Goal: Transaction & Acquisition: Book appointment/travel/reservation

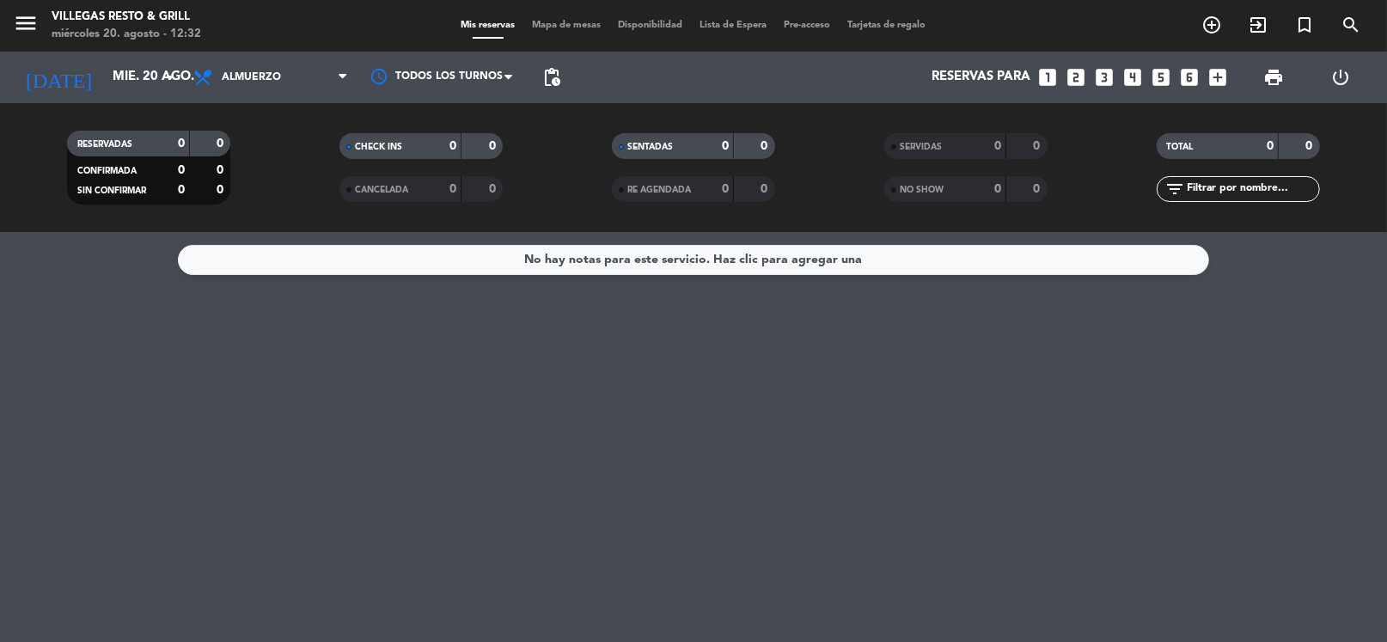
click at [1131, 76] on icon "looks_4" at bounding box center [1132, 77] width 22 height 22
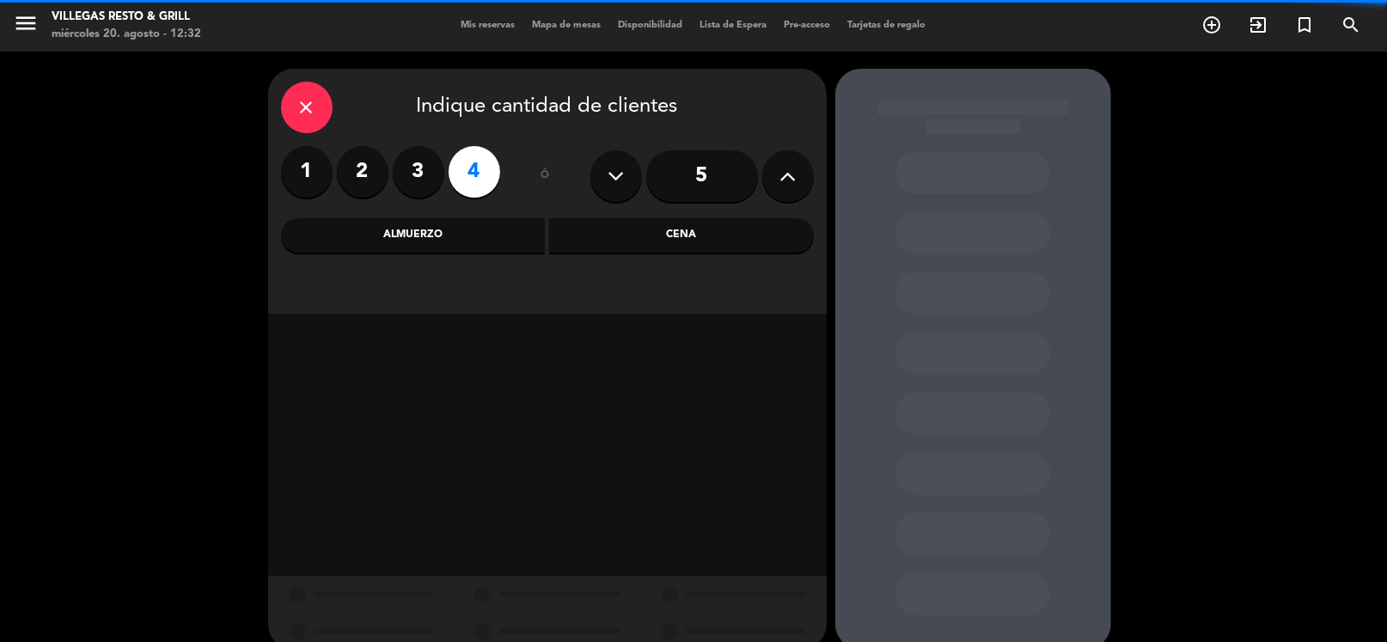
click at [484, 241] on div "Almuerzo" at bounding box center [413, 235] width 265 height 34
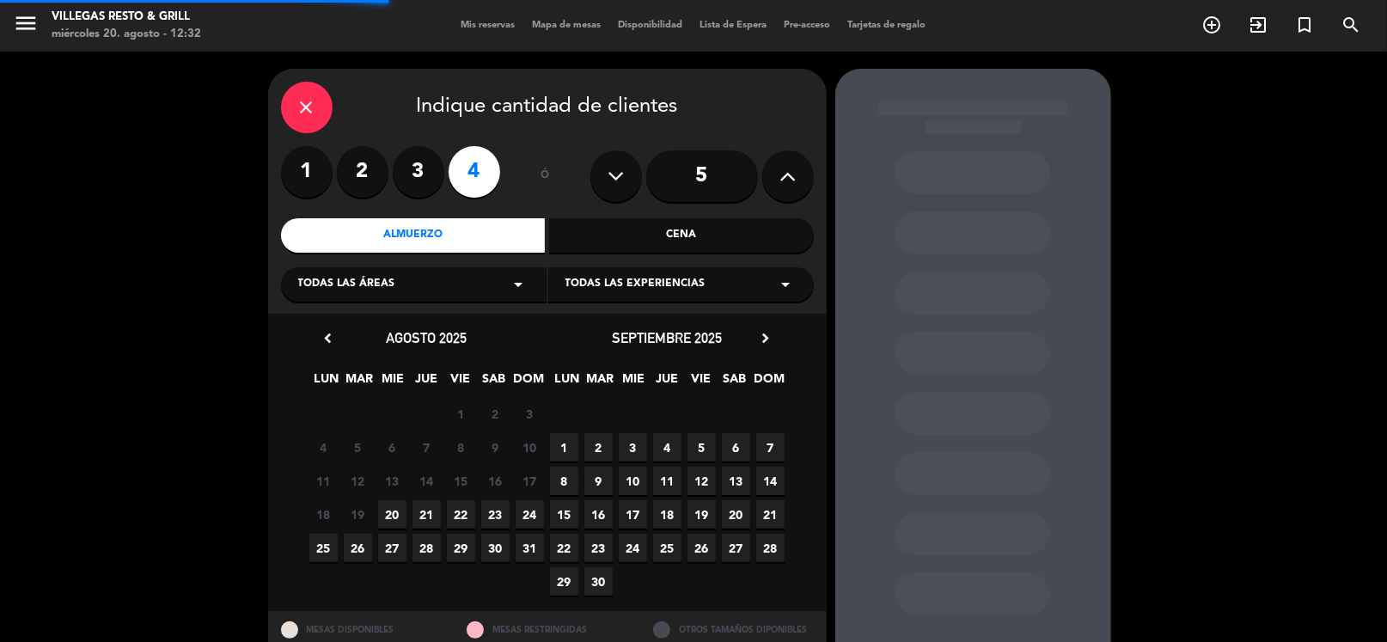
click at [423, 291] on div "Todas las áreas arrow_drop_down" at bounding box center [413, 284] width 265 height 34
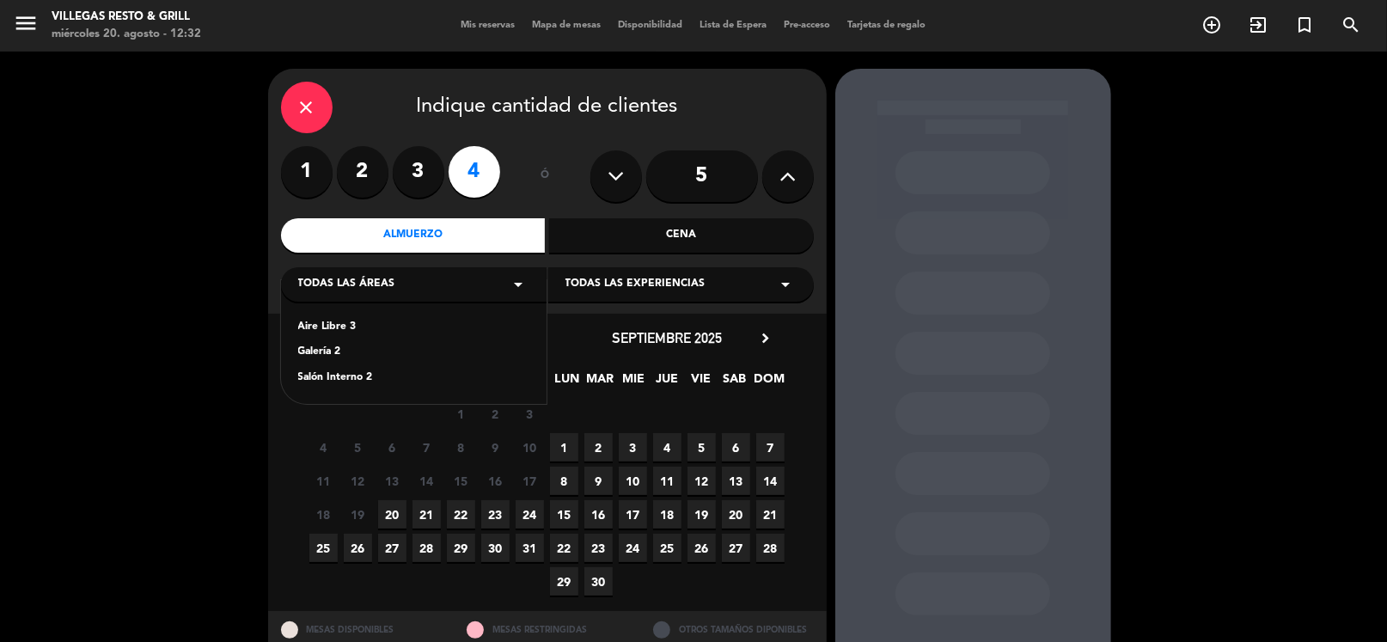
click at [367, 379] on div "Salón Interno 2" at bounding box center [413, 377] width 231 height 17
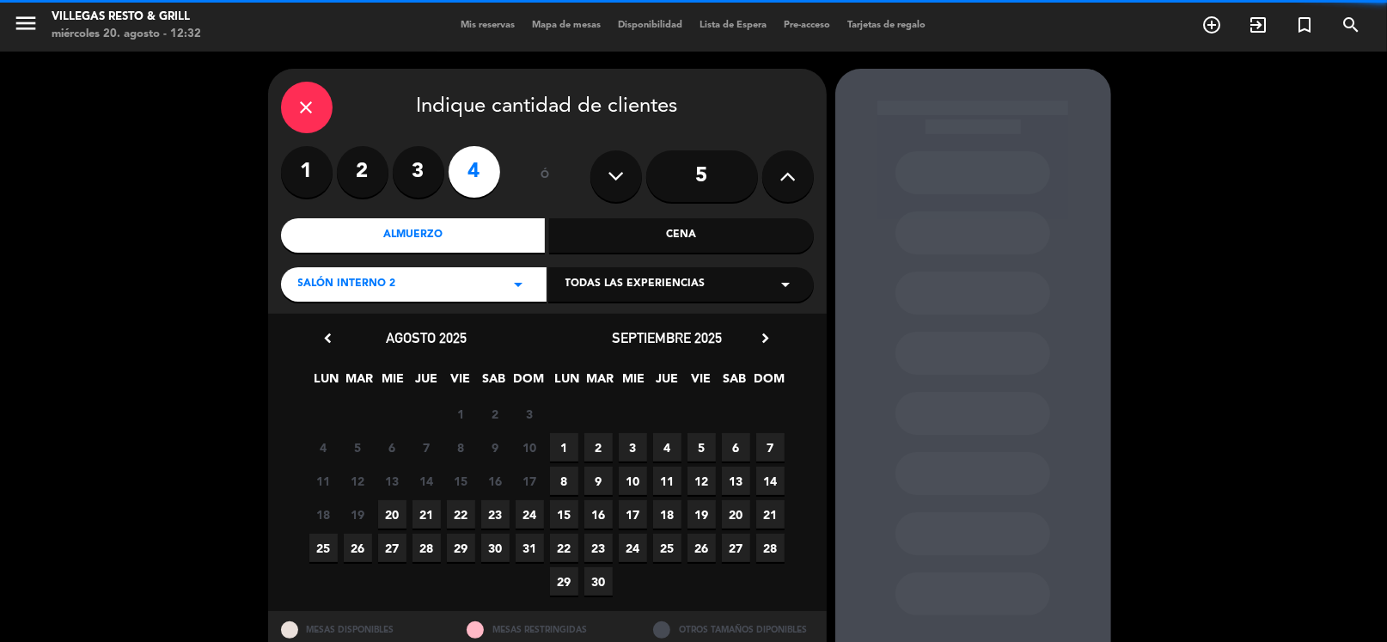
click at [393, 515] on span "20" at bounding box center [392, 514] width 28 height 28
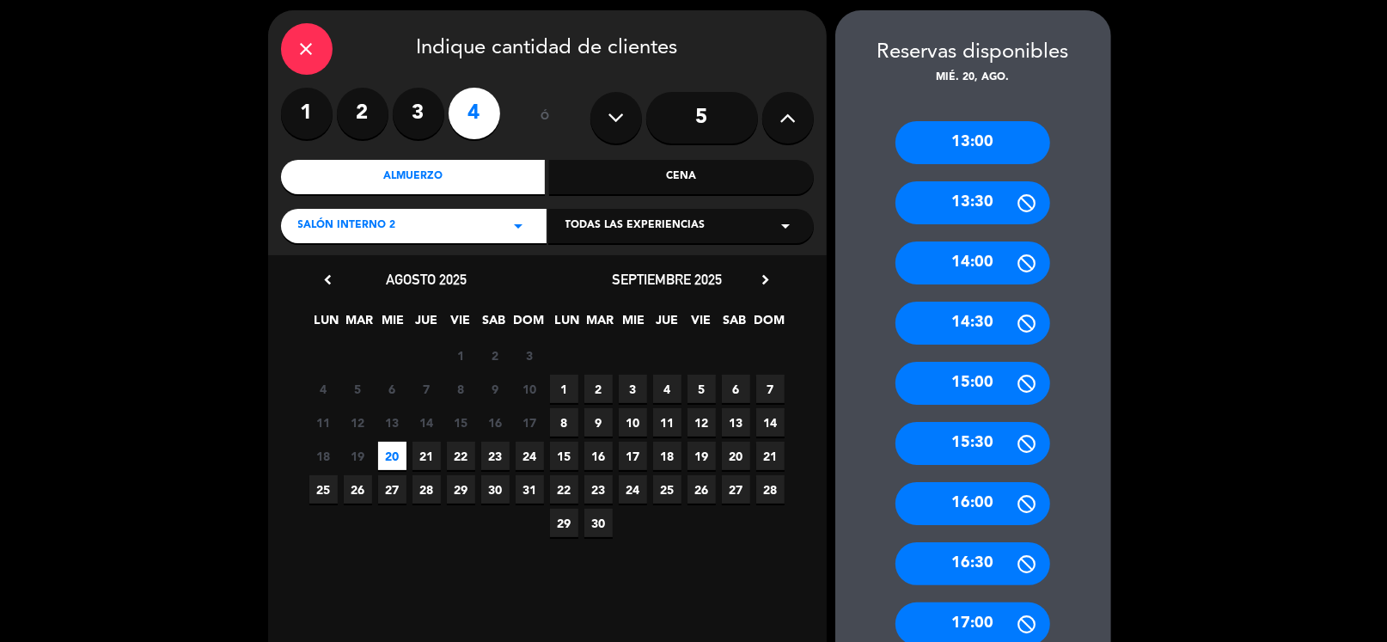
drag, startPoint x: 982, startPoint y: 153, endPoint x: 660, endPoint y: 138, distance: 322.5
click at [981, 153] on div "13:00" at bounding box center [972, 142] width 155 height 43
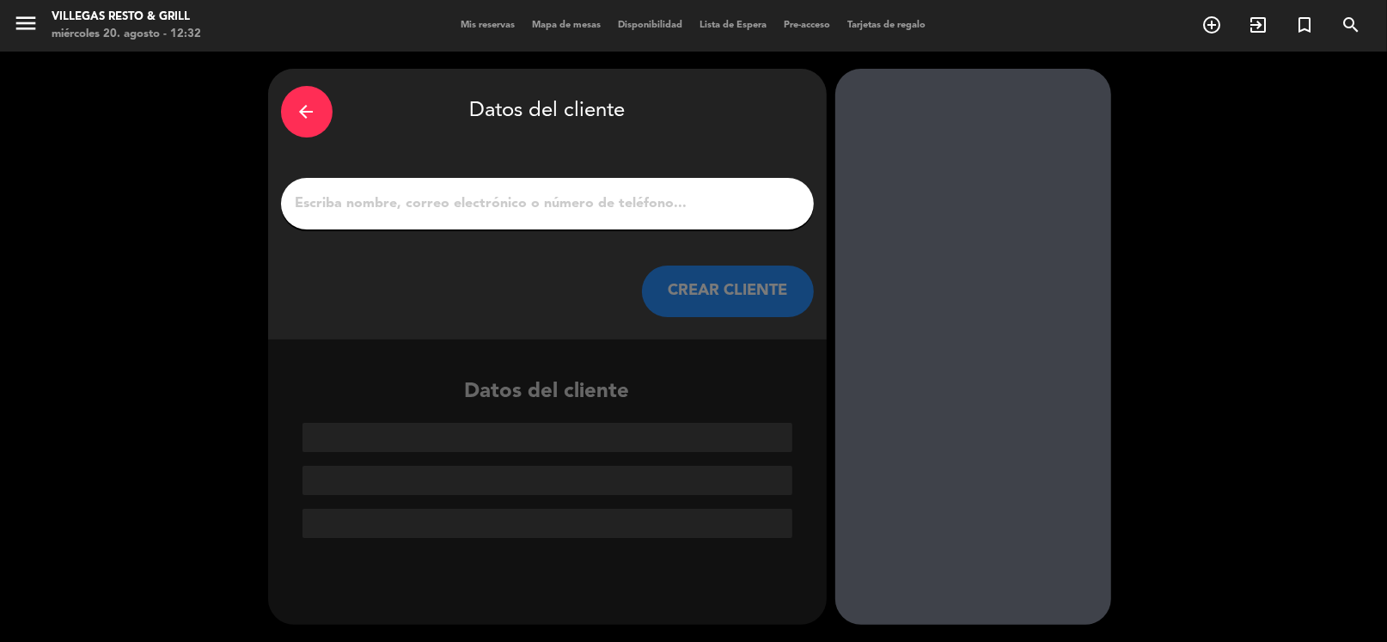
click at [599, 192] on input "1" at bounding box center [547, 204] width 507 height 24
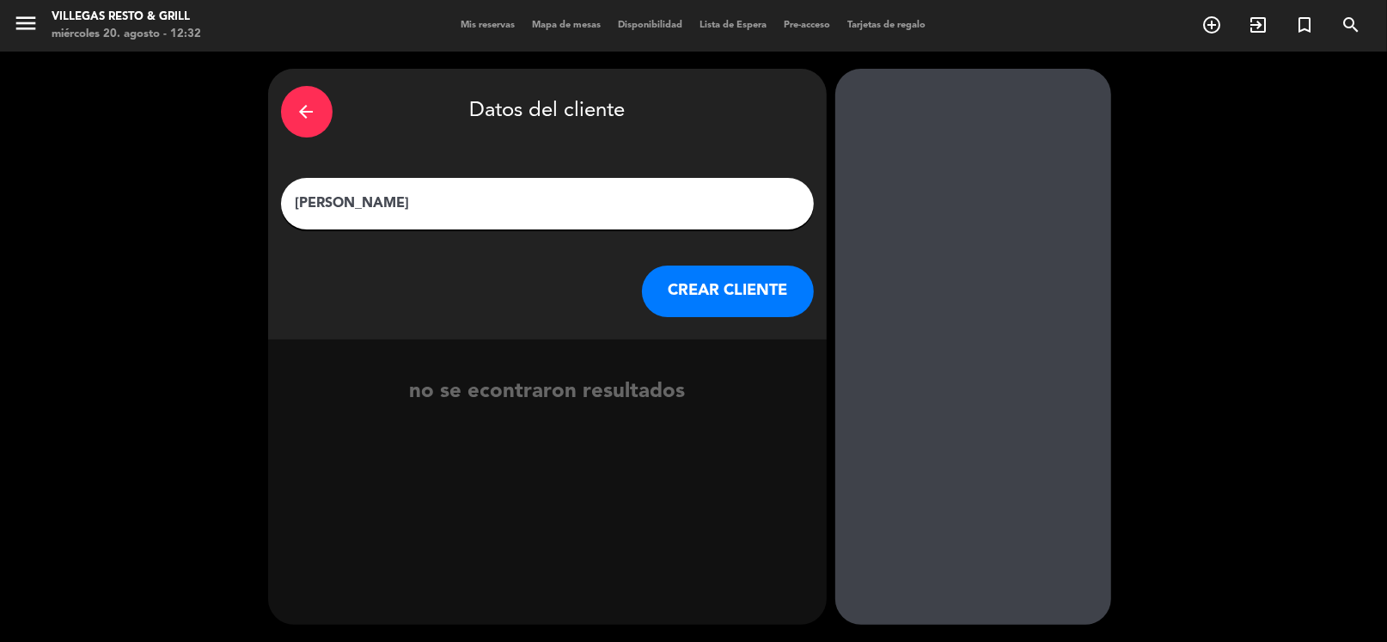
click at [357, 202] on input "[PERSON_NAME]" at bounding box center [547, 204] width 507 height 24
drag, startPoint x: 329, startPoint y: 204, endPoint x: 448, endPoint y: 186, distance: 119.9
click at [448, 186] on div "[PERSON_NAME]" at bounding box center [547, 204] width 533 height 52
type input "[PERSON_NAME]"
click at [745, 293] on button "CREAR CLIENTE" at bounding box center [728, 291] width 172 height 52
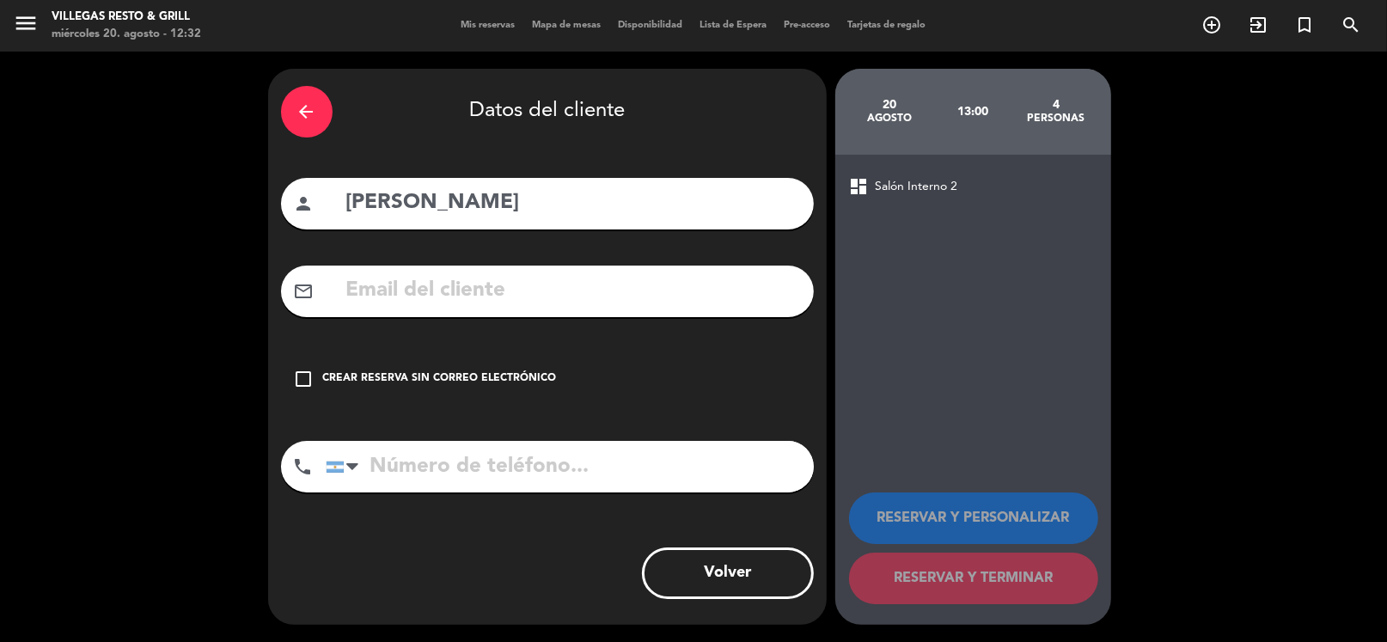
click at [479, 351] on div "arrow_back Datos del cliente person [PERSON_NAME] mail_outline check_box_outlin…" at bounding box center [547, 347] width 558 height 556
click at [497, 398] on div "check_box_outline_blank Crear reserva sin correo electrónico" at bounding box center [547, 379] width 533 height 52
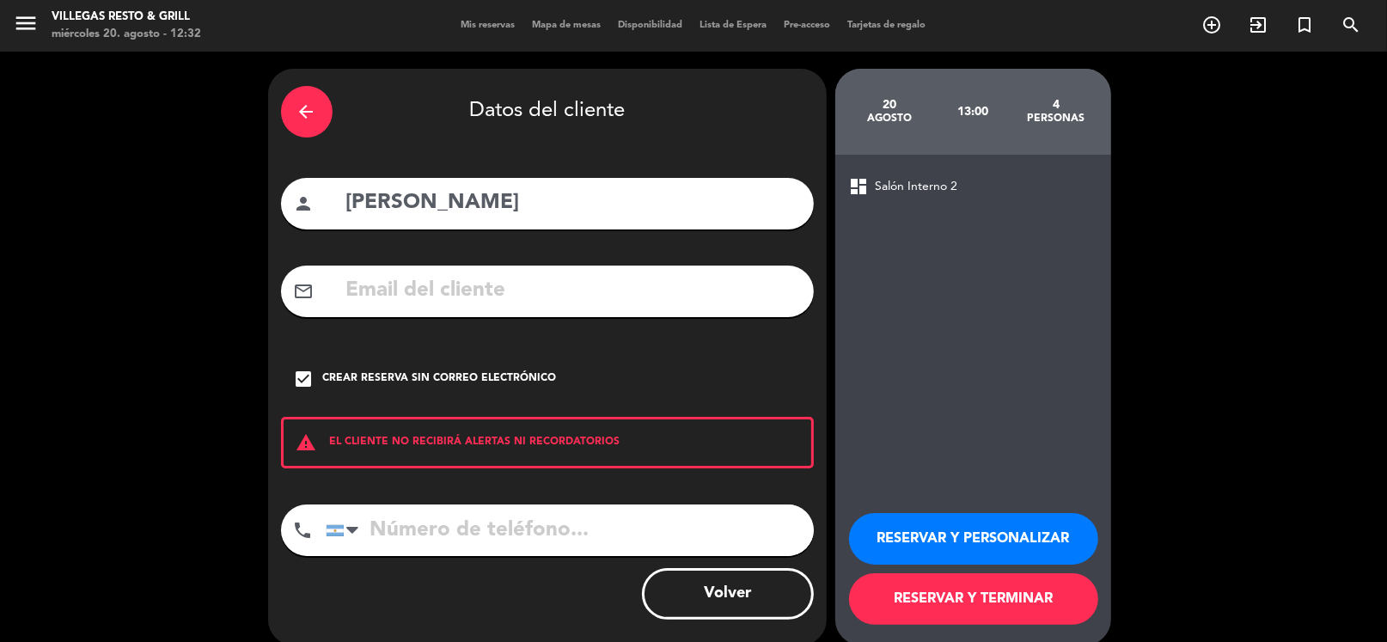
drag, startPoint x: 907, startPoint y: 542, endPoint x: 851, endPoint y: 442, distance: 115.0
click at [907, 541] on button "RESERVAR Y PERSONALIZAR" at bounding box center [973, 539] width 249 height 52
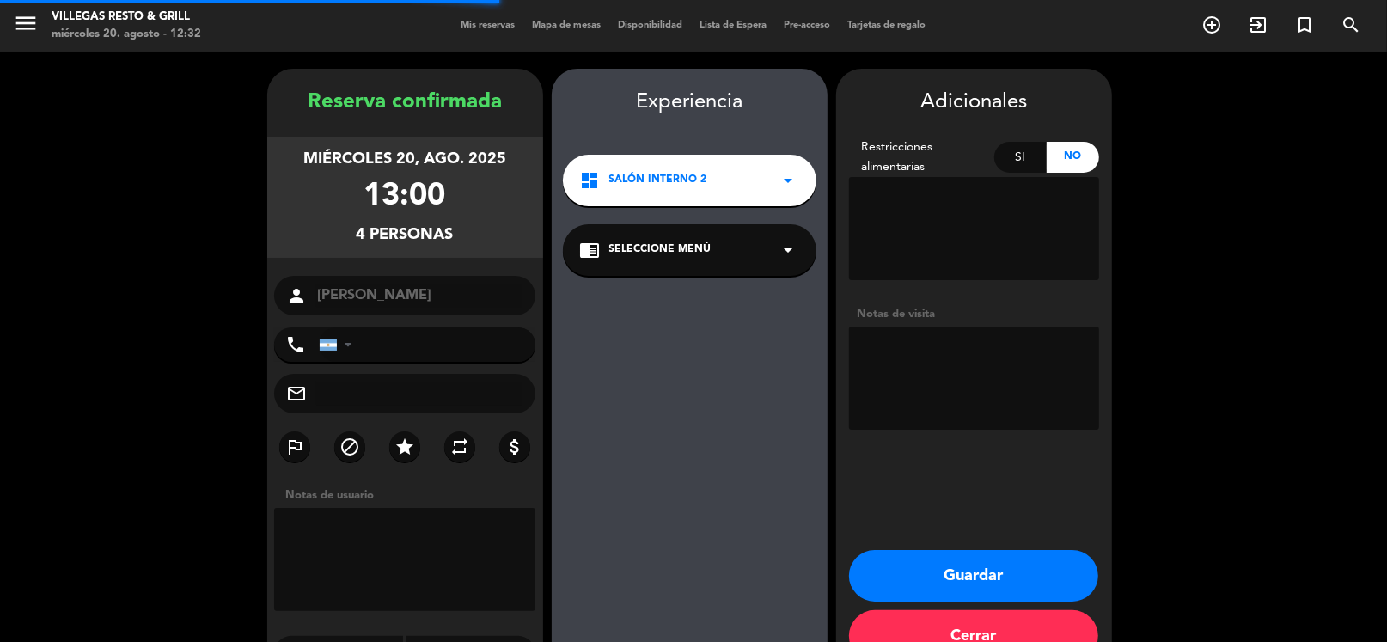
scroll to position [45, 0]
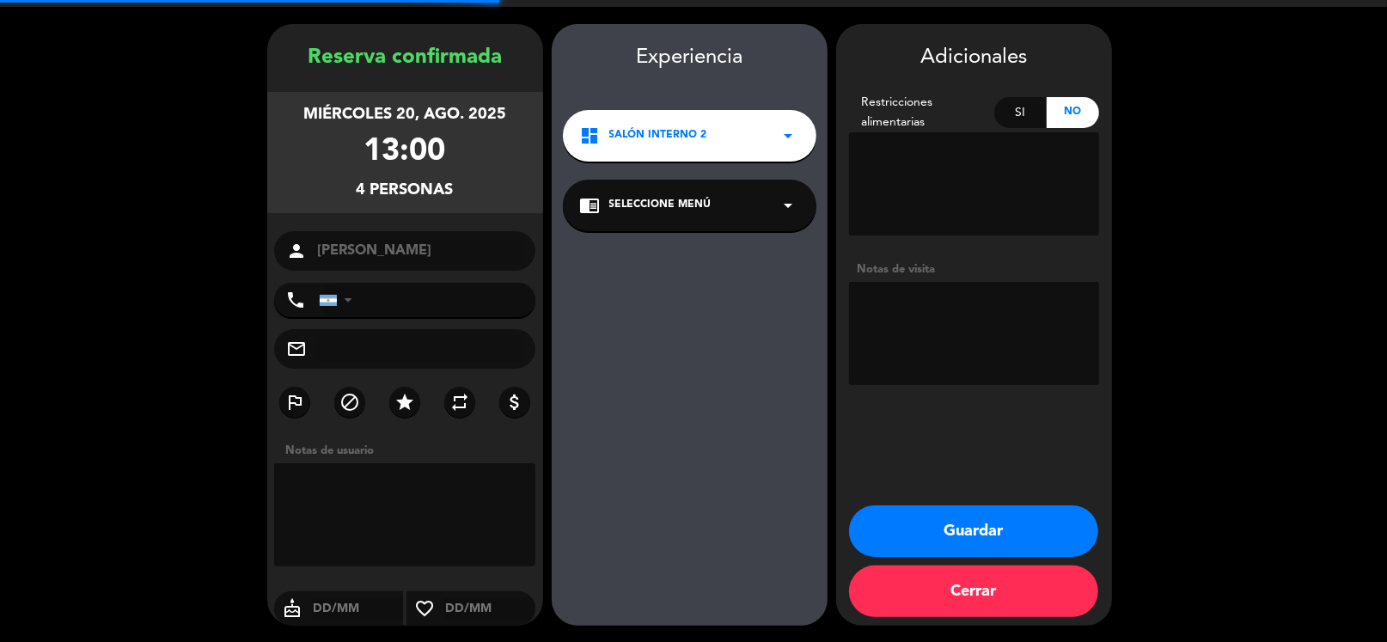
click at [924, 357] on textarea at bounding box center [974, 333] width 250 height 103
type textarea "galeria"
click at [978, 532] on button "Guardar" at bounding box center [973, 531] width 249 height 52
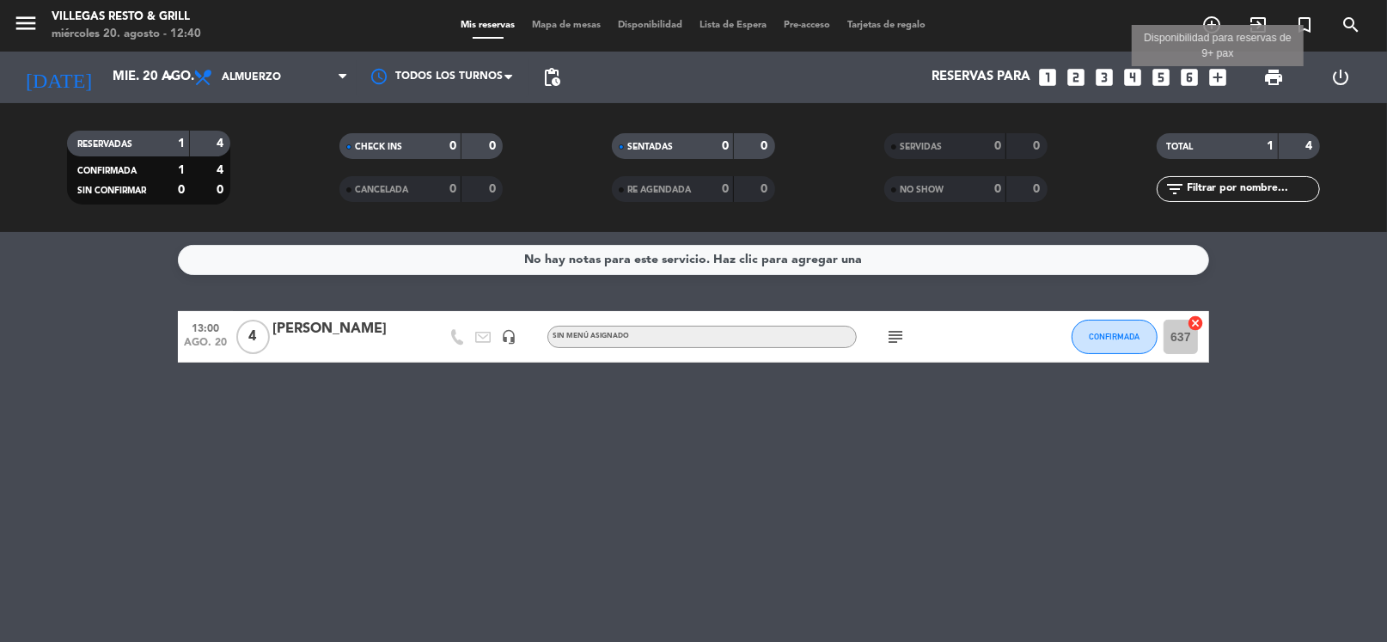
click at [1225, 76] on icon "add_box" at bounding box center [1217, 77] width 22 height 22
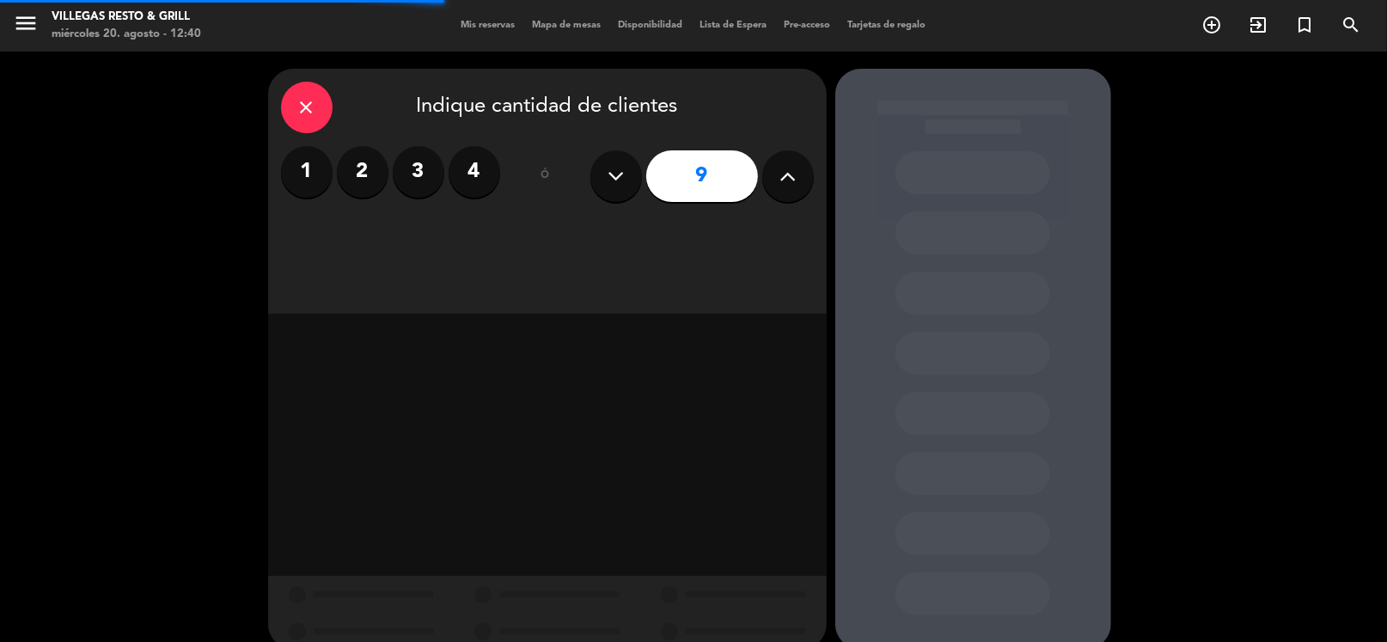
click at [800, 168] on button at bounding box center [788, 176] width 52 height 52
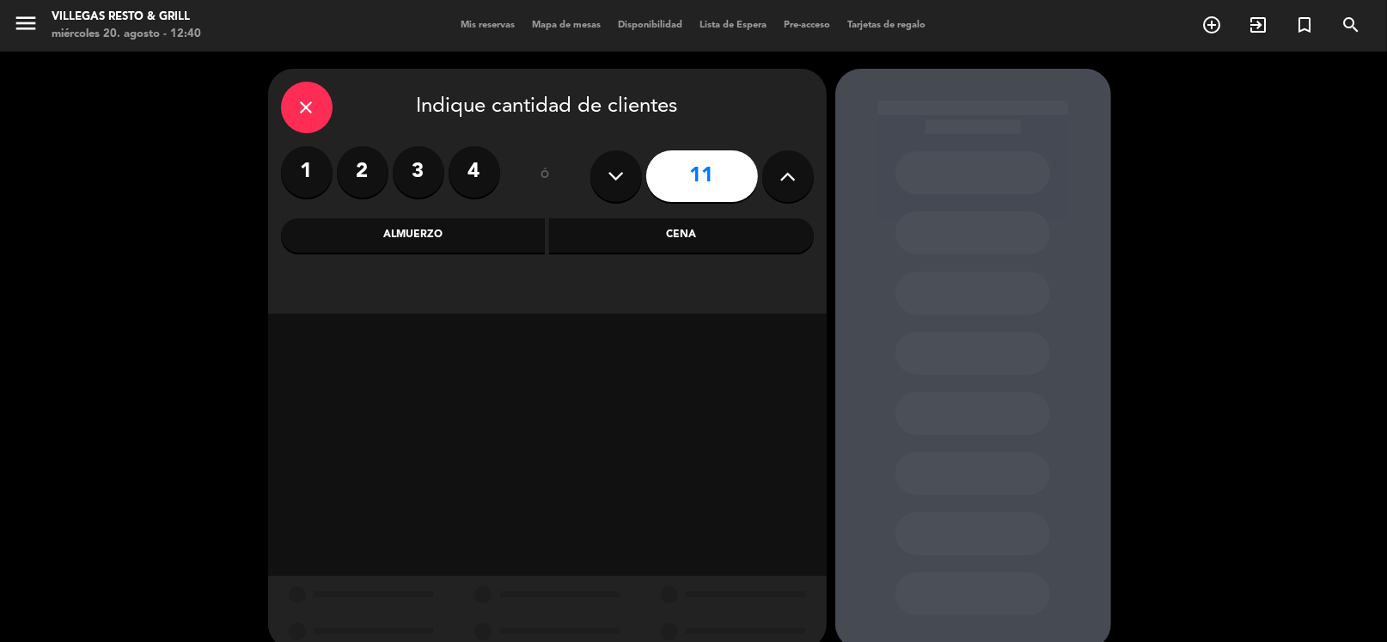
click at [782, 175] on icon at bounding box center [787, 176] width 16 height 26
type input "12"
click at [493, 244] on div "Almuerzo" at bounding box center [413, 235] width 265 height 34
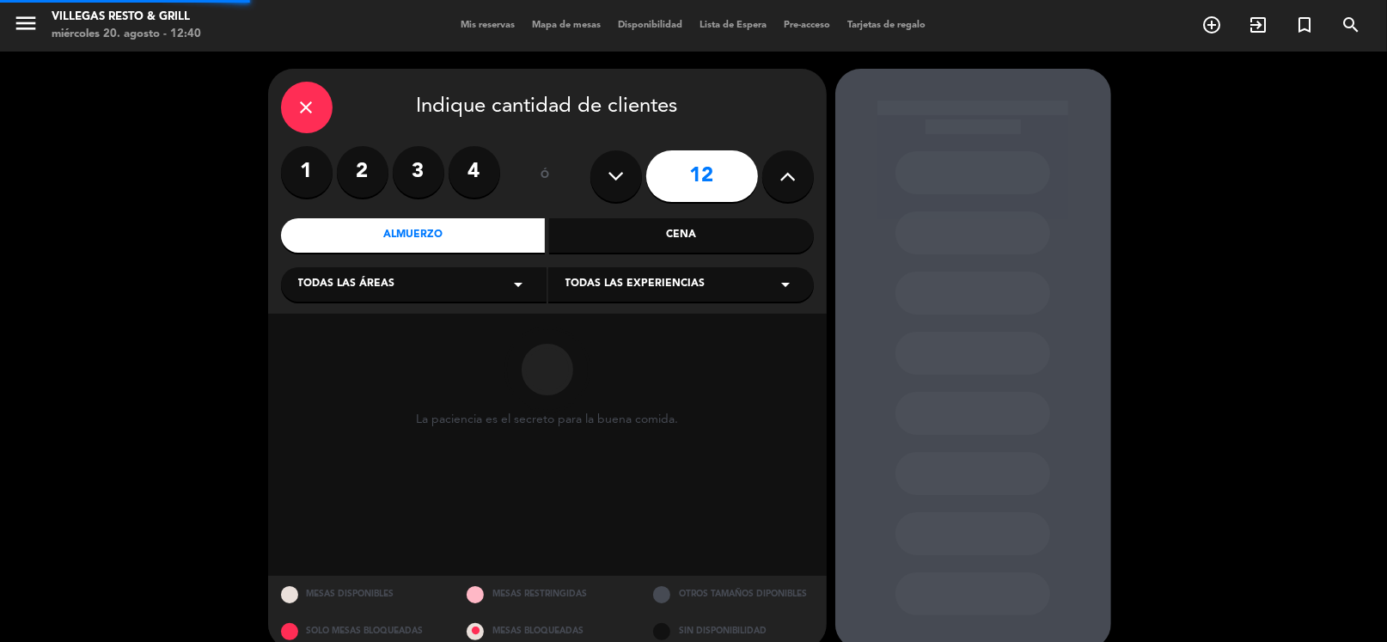
click at [450, 280] on div "Todas las áreas arrow_drop_down" at bounding box center [413, 284] width 265 height 34
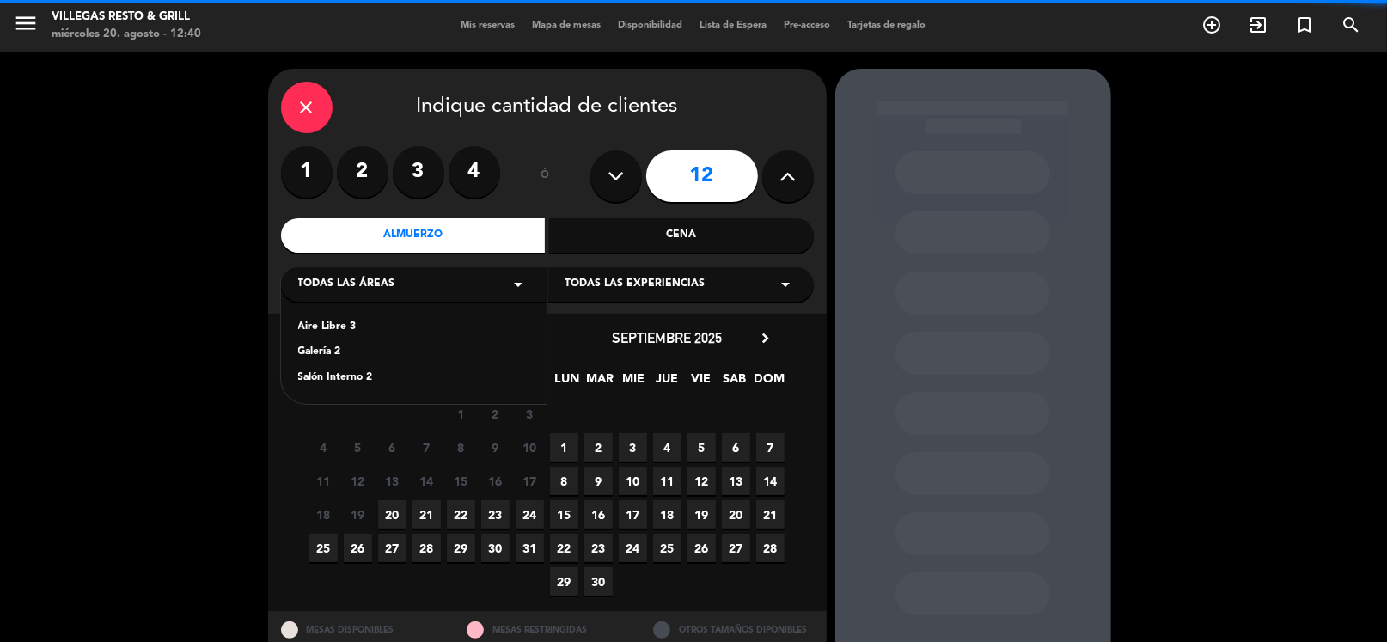
click at [350, 380] on div "Salón Interno 2" at bounding box center [413, 377] width 231 height 17
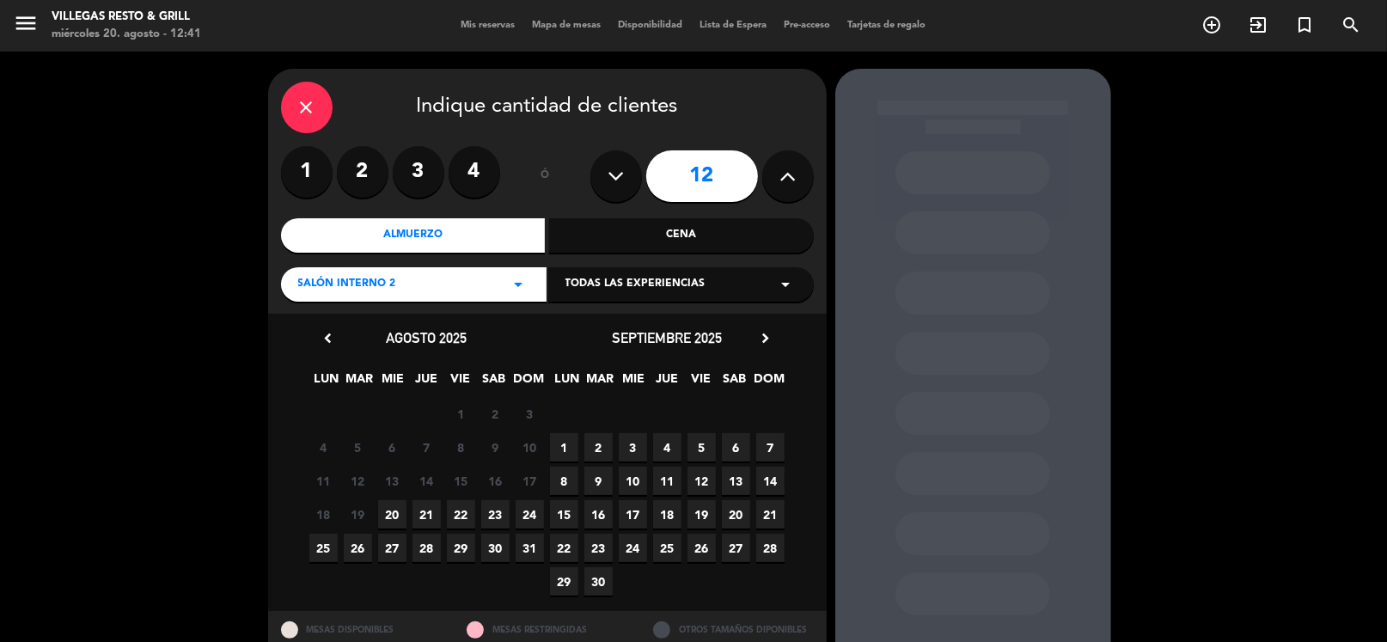
click at [393, 515] on span "20" at bounding box center [392, 514] width 28 height 28
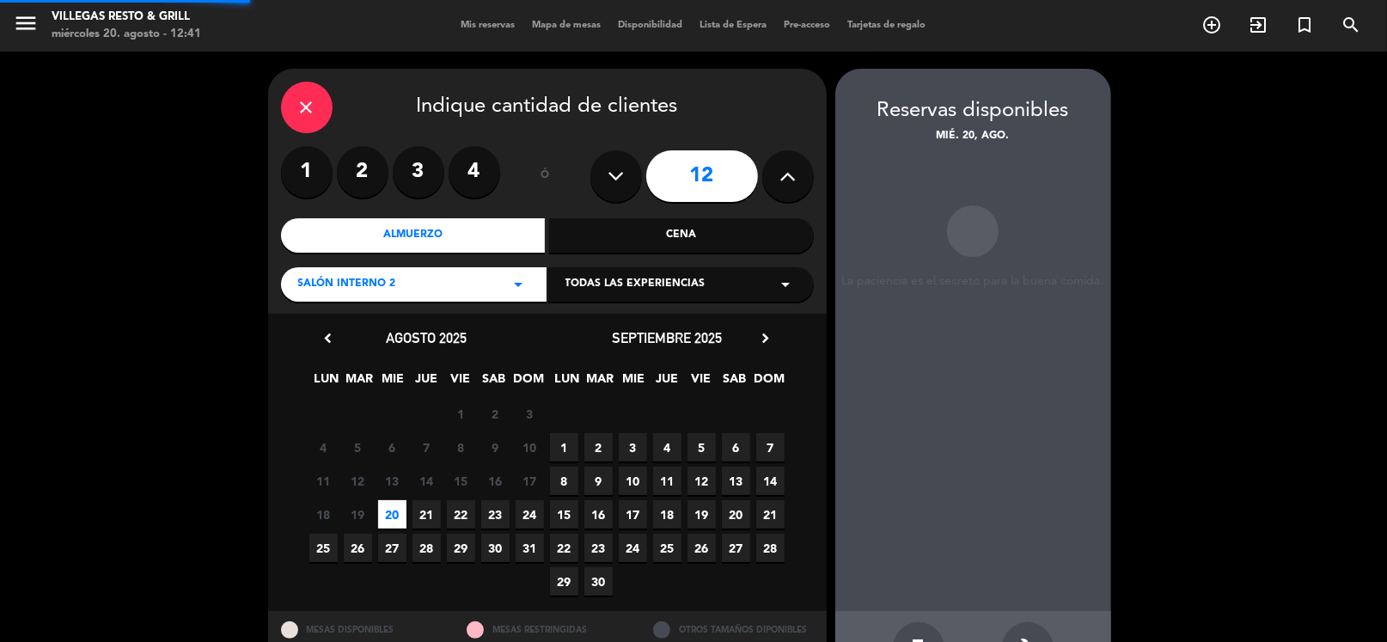
scroll to position [58, 0]
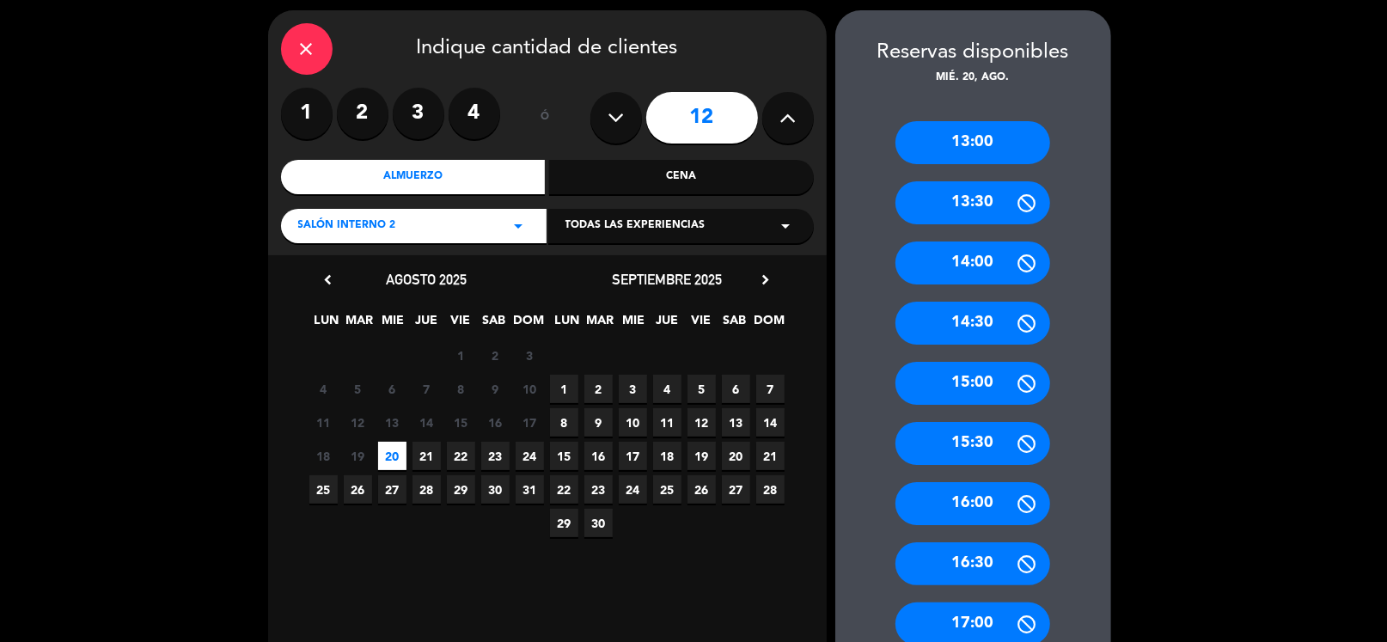
click at [992, 199] on div "13:30" at bounding box center [972, 202] width 155 height 43
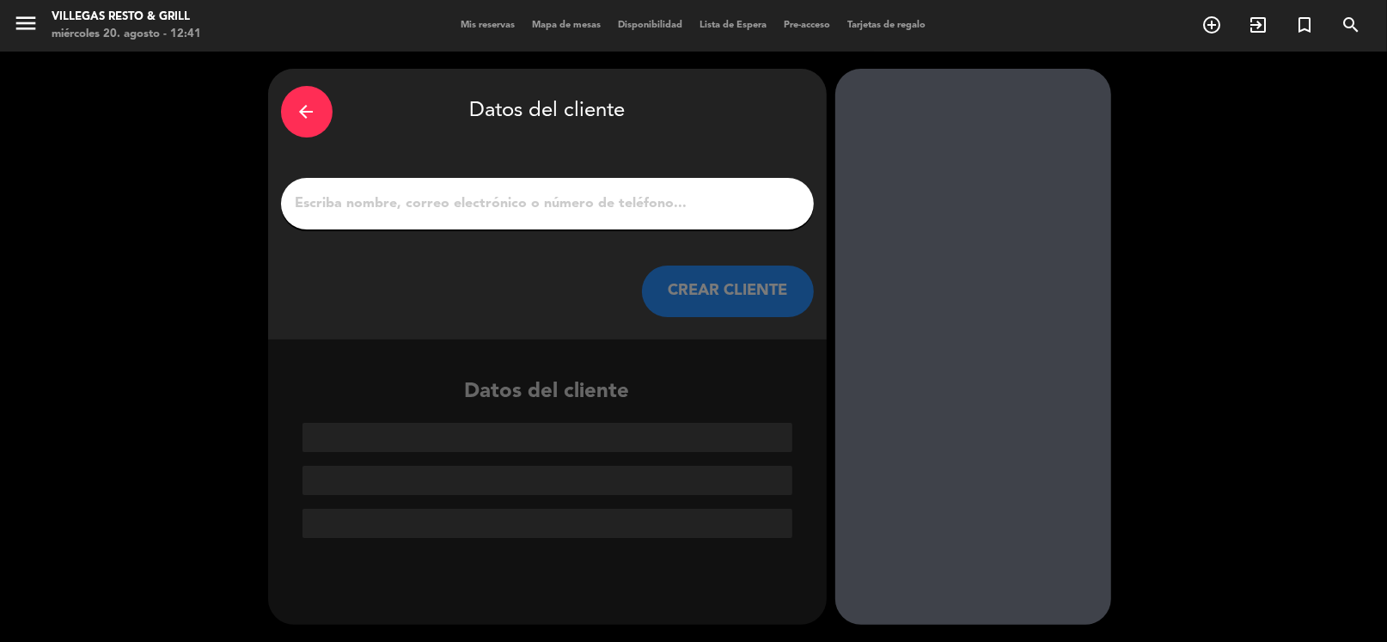
scroll to position [0, 0]
click at [521, 192] on input "1" at bounding box center [547, 204] width 507 height 24
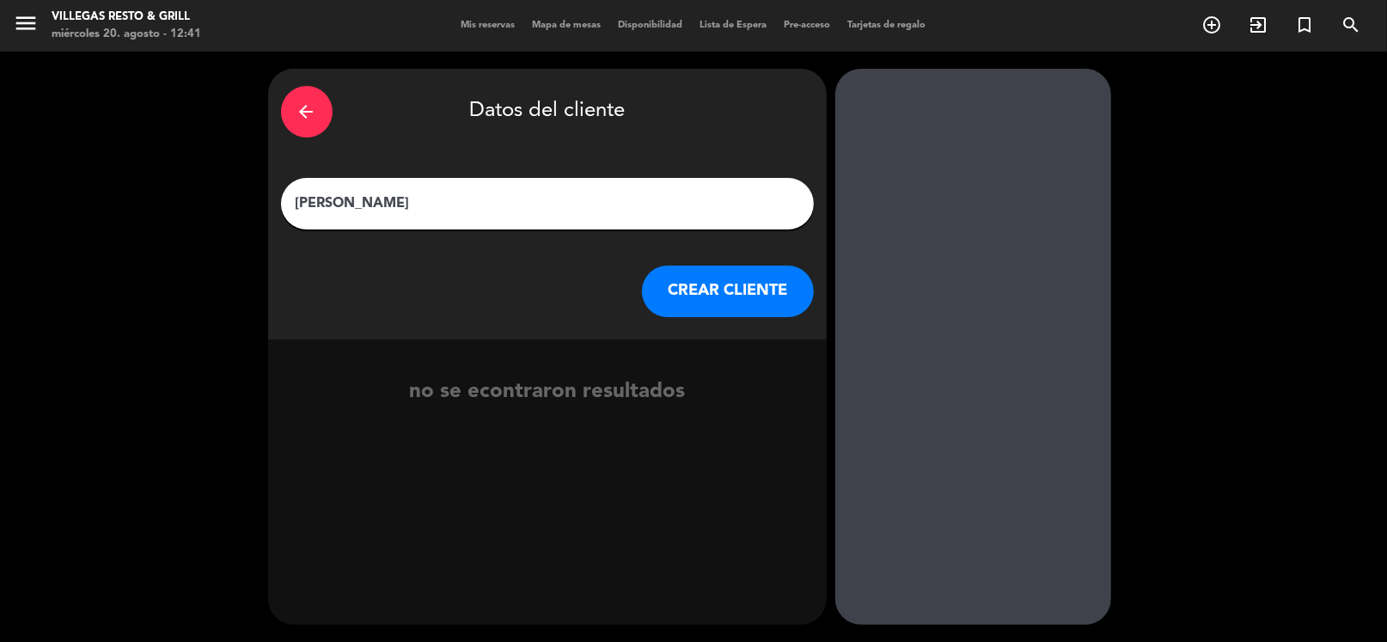
type input "[PERSON_NAME]"
click at [702, 289] on button "CREAR CLIENTE" at bounding box center [728, 291] width 172 height 52
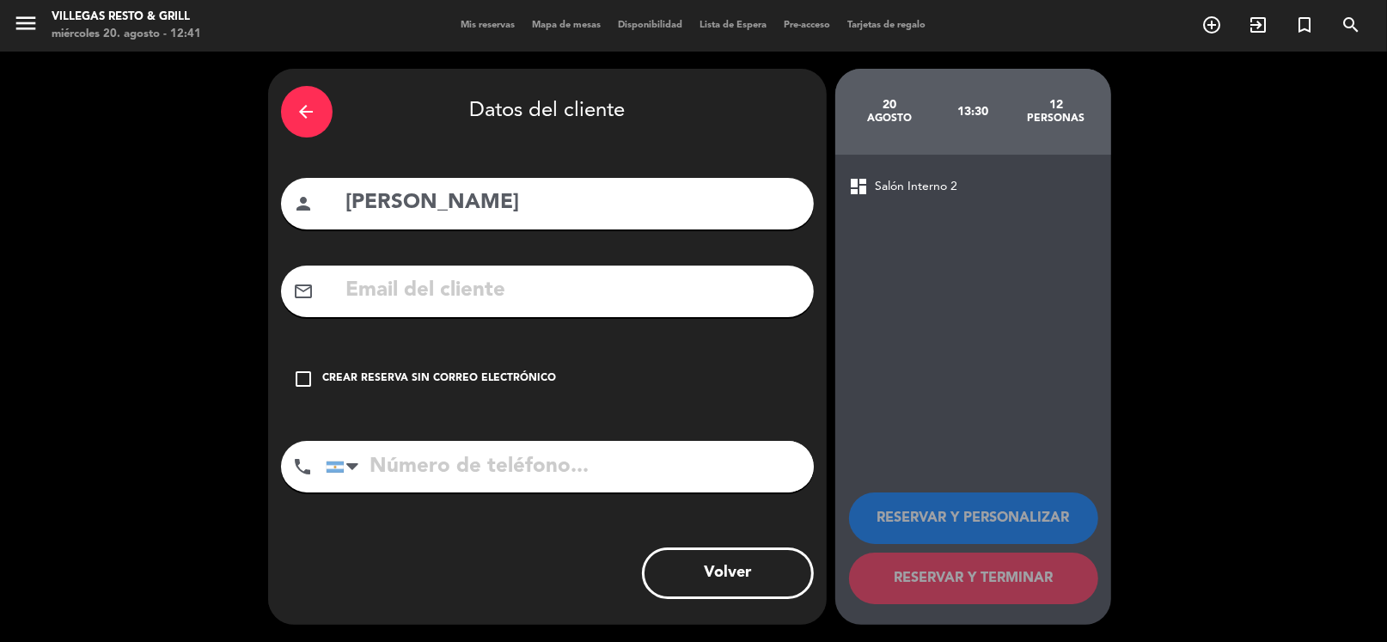
click at [484, 382] on div "Crear reserva sin correo electrónico" at bounding box center [440, 378] width 234 height 17
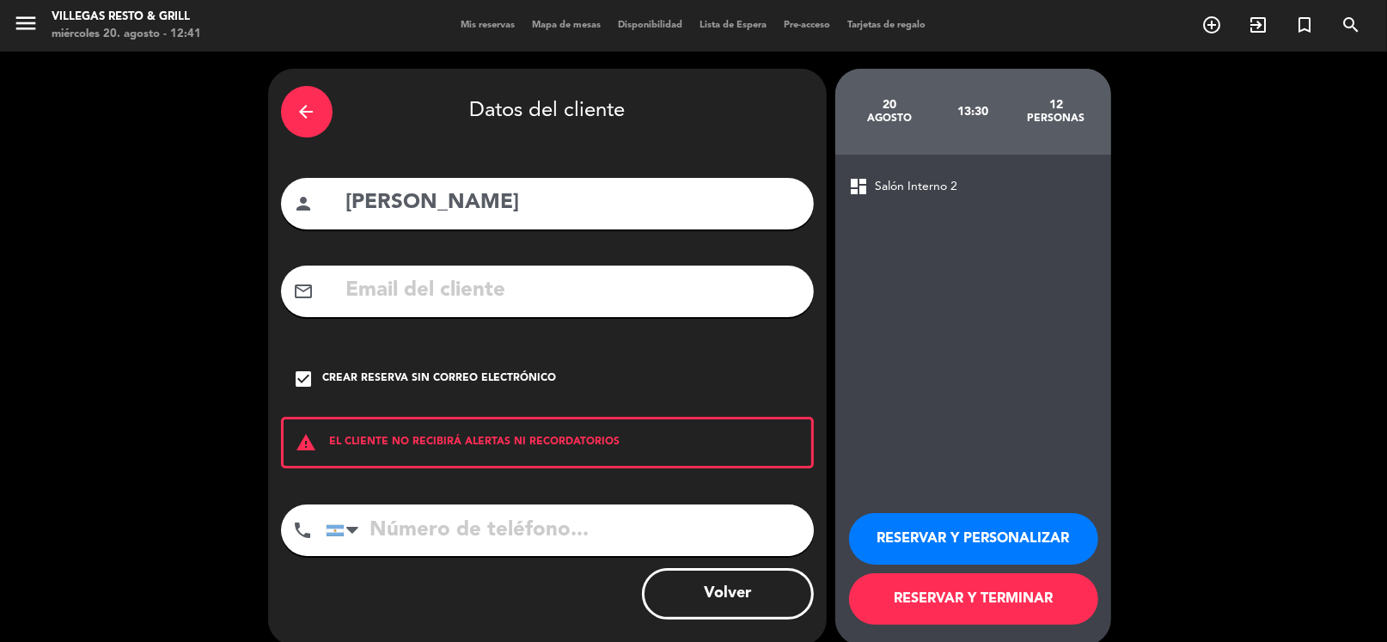
click at [940, 536] on button "RESERVAR Y PERSONALIZAR" at bounding box center [973, 539] width 249 height 52
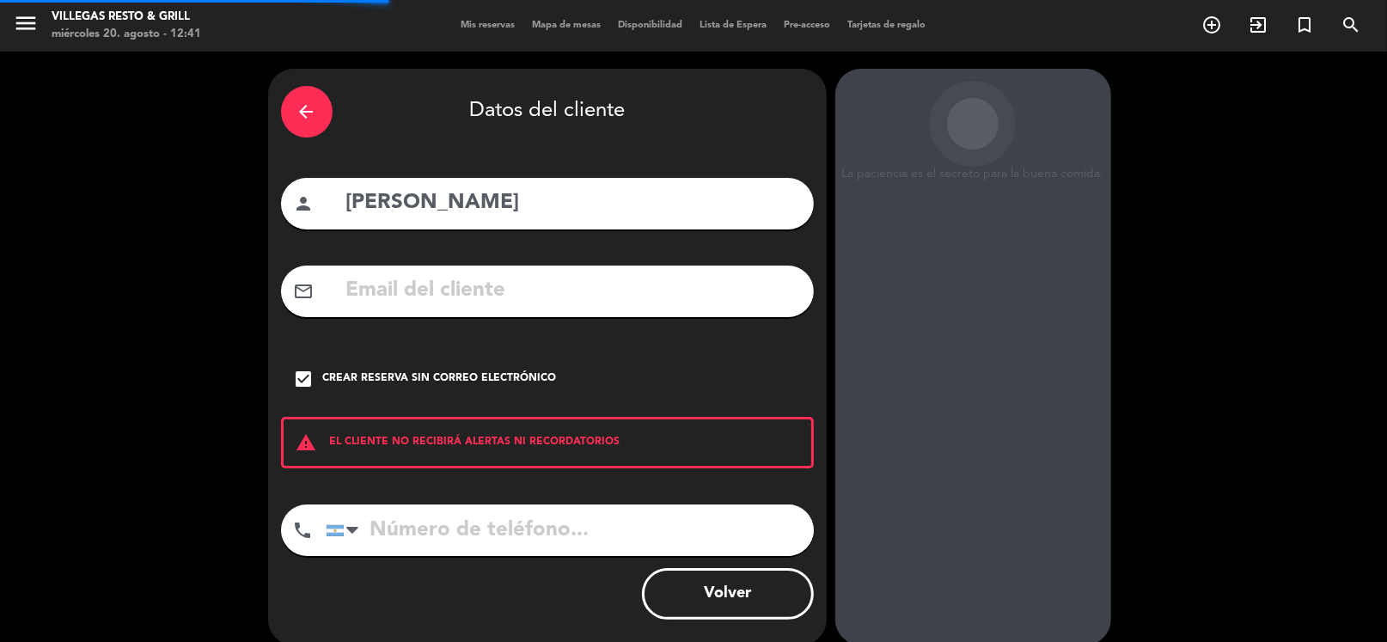
scroll to position [45, 0]
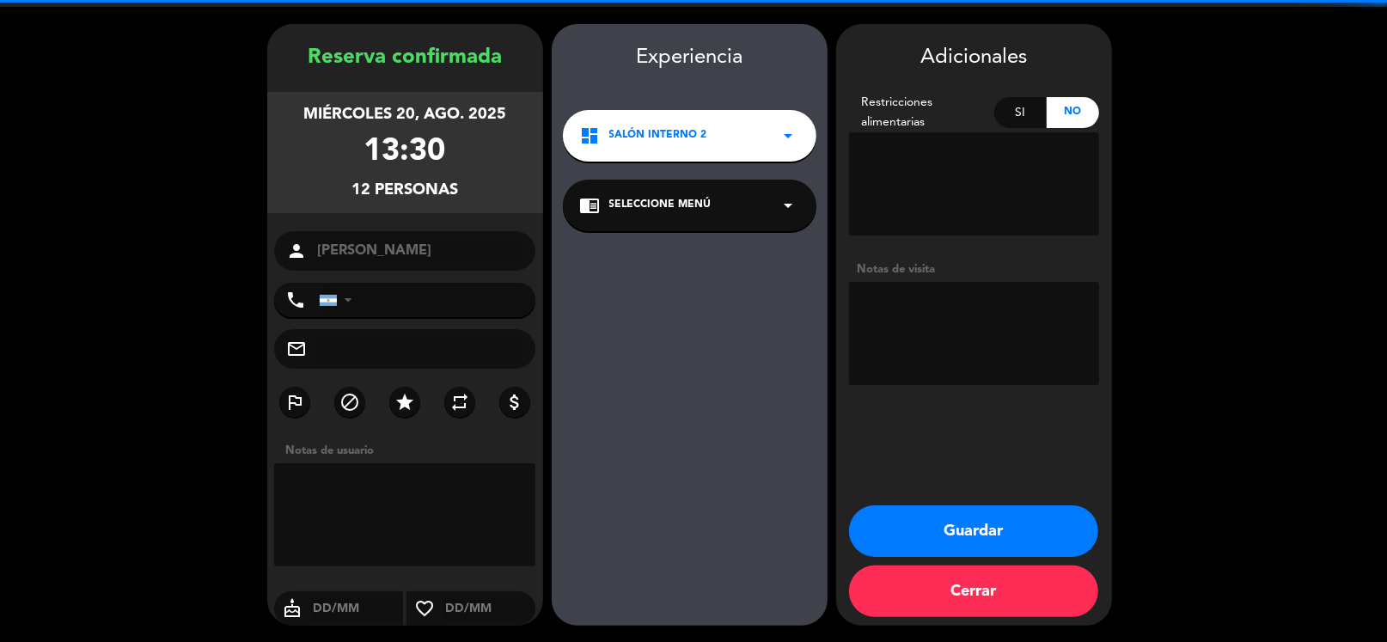
click at [924, 305] on textarea at bounding box center [974, 333] width 250 height 103
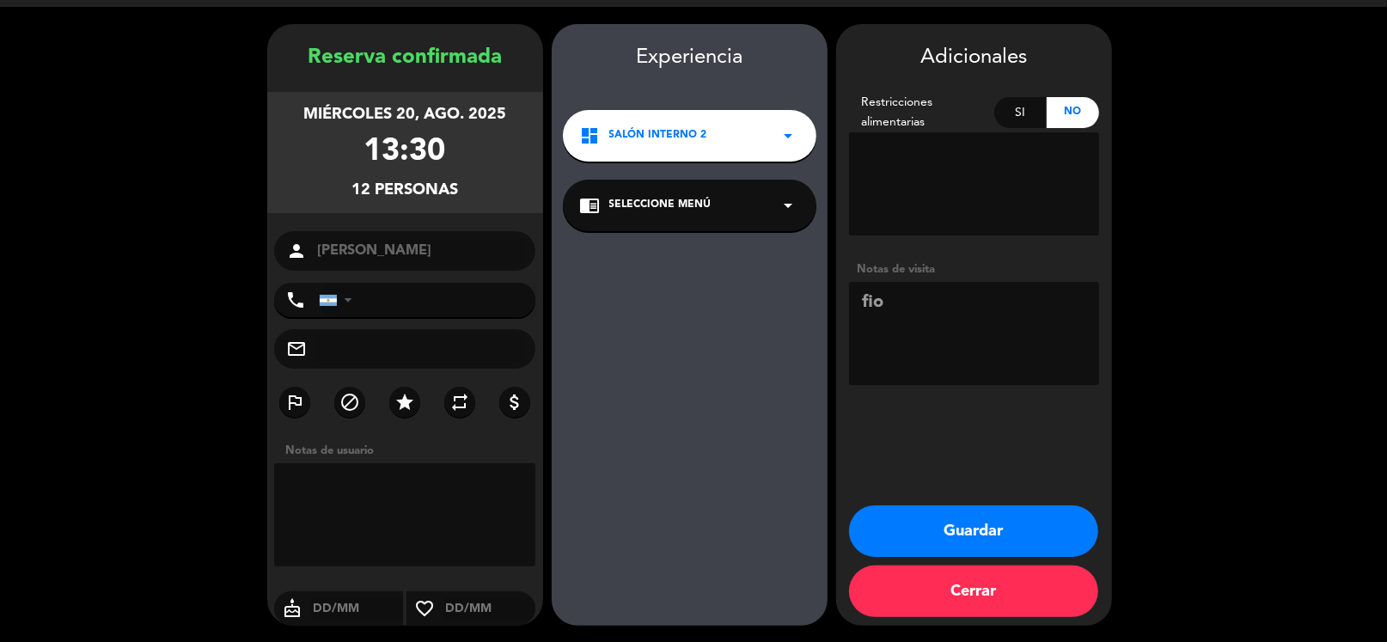
type textarea "fio"
click at [958, 537] on button "Guardar" at bounding box center [973, 531] width 249 height 52
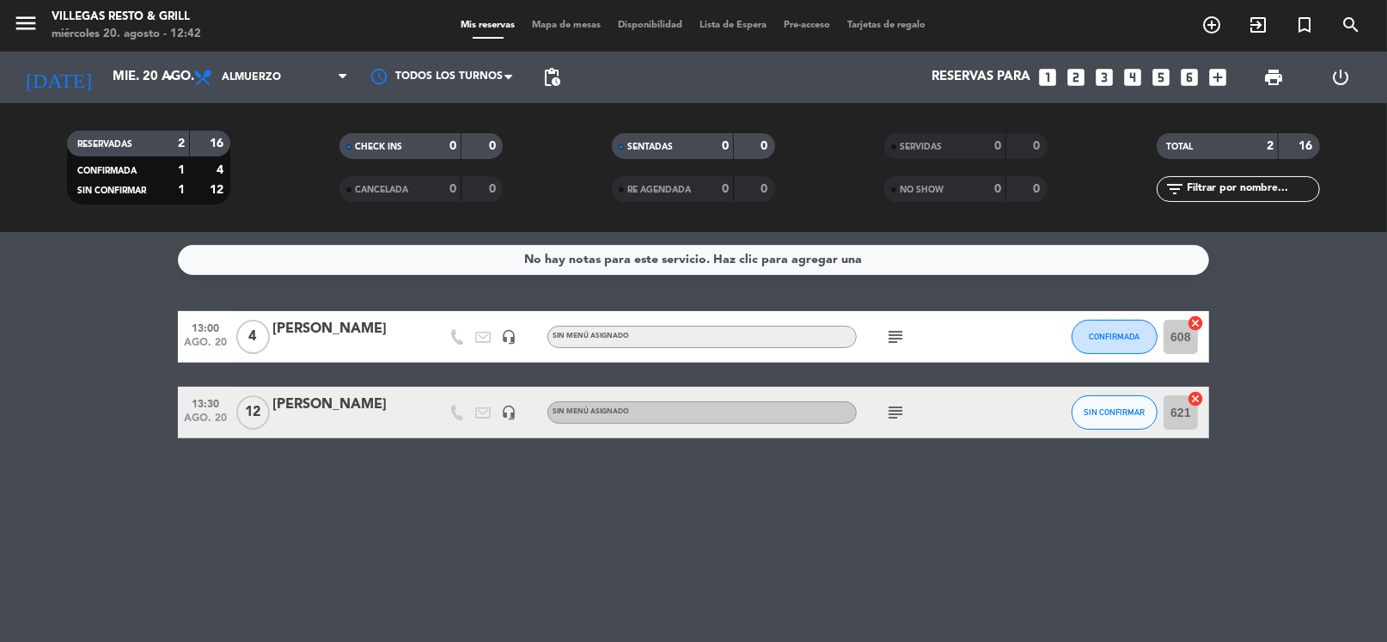
click at [906, 404] on span "subject" at bounding box center [895, 412] width 26 height 21
click at [899, 406] on icon "subject" at bounding box center [895, 412] width 21 height 21
click at [899, 407] on icon "subject" at bounding box center [895, 412] width 21 height 21
